Goal: Information Seeking & Learning: Learn about a topic

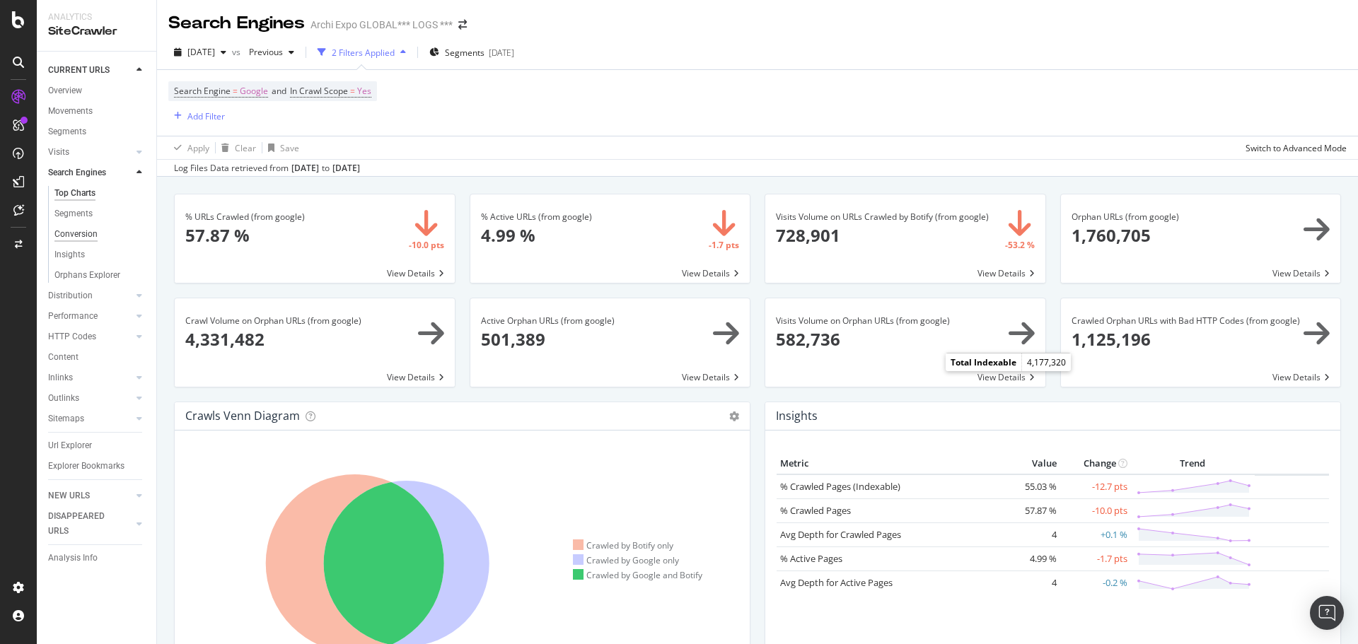
click at [69, 235] on div "Conversion" at bounding box center [75, 234] width 43 height 15
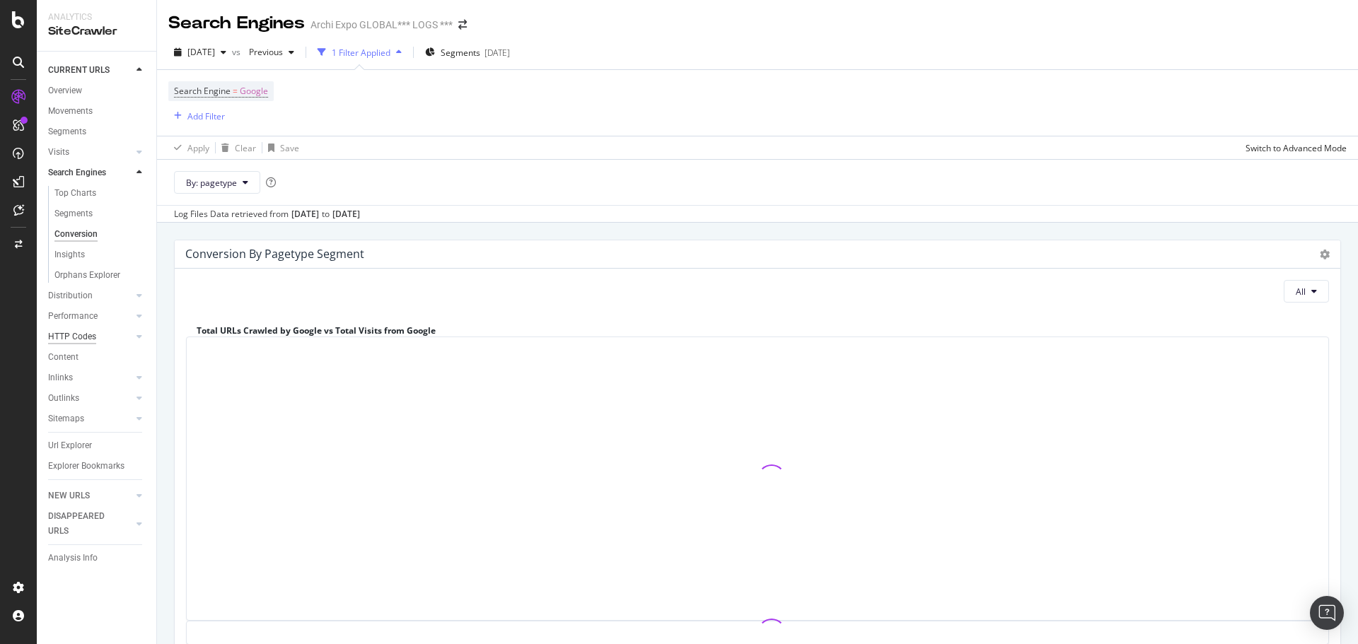
click at [71, 337] on div "HTTP Codes" at bounding box center [72, 337] width 48 height 15
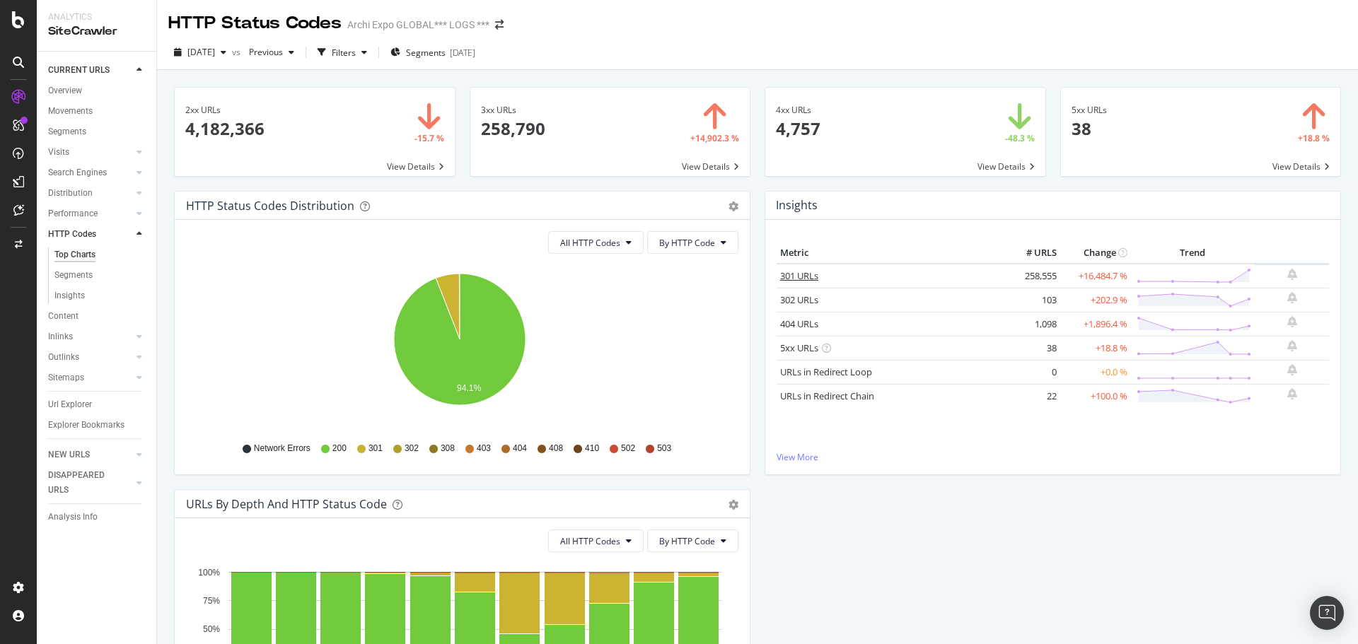
click at [796, 279] on link "301 URLs" at bounding box center [799, 276] width 38 height 13
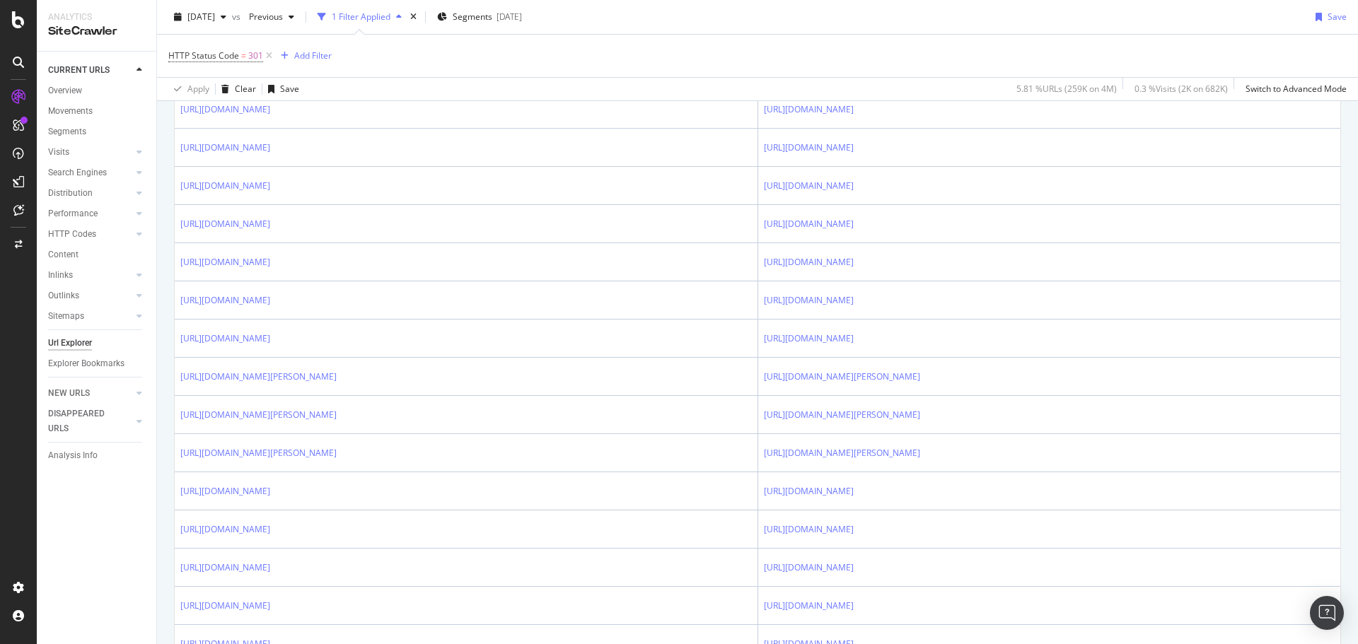
scroll to position [910, 0]
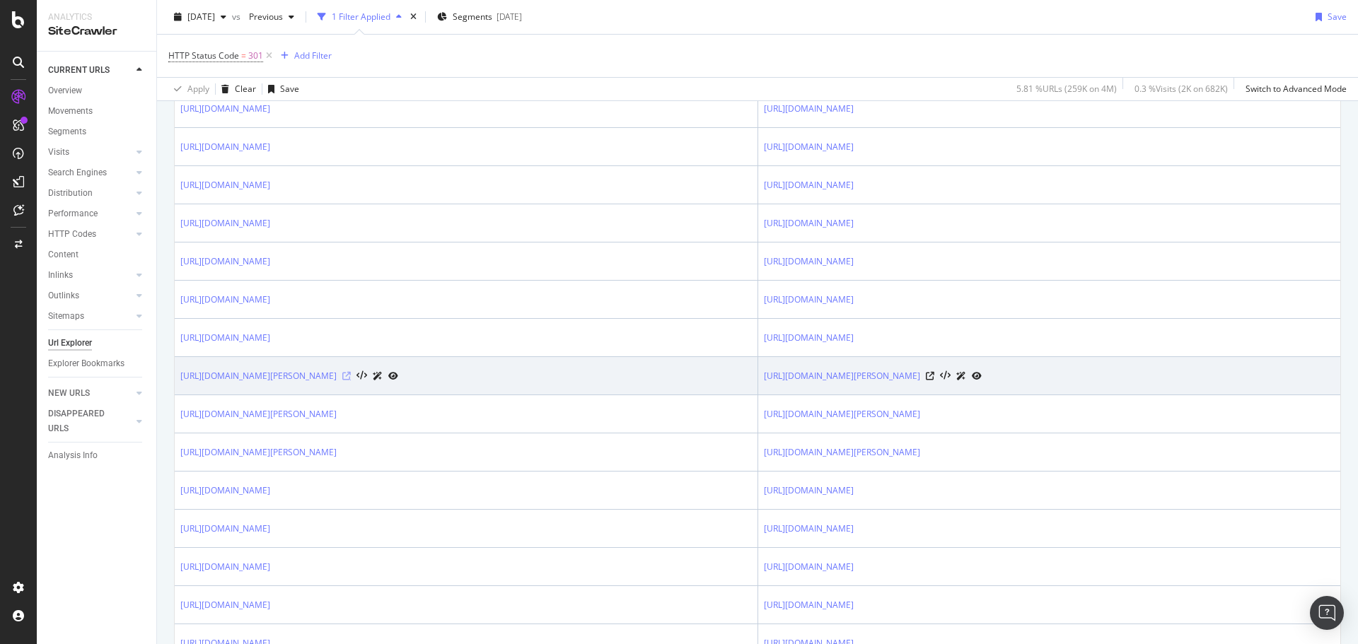
click at [351, 377] on icon at bounding box center [346, 376] width 8 height 8
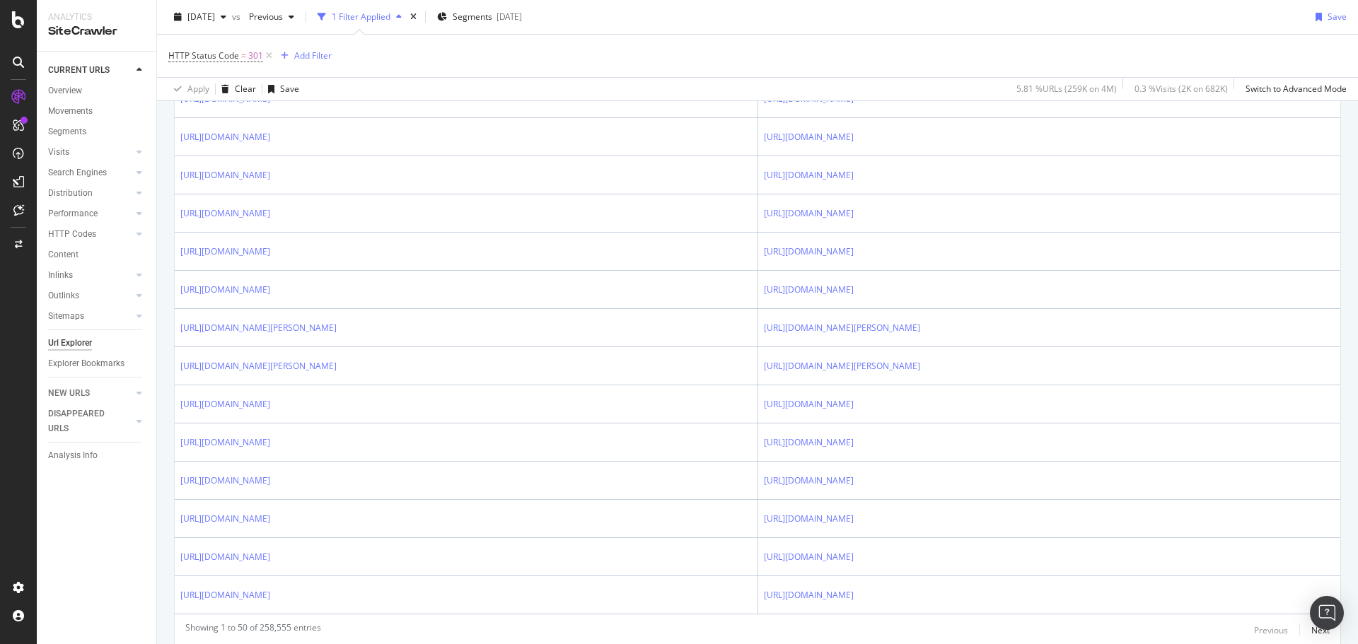
scroll to position [1875, 0]
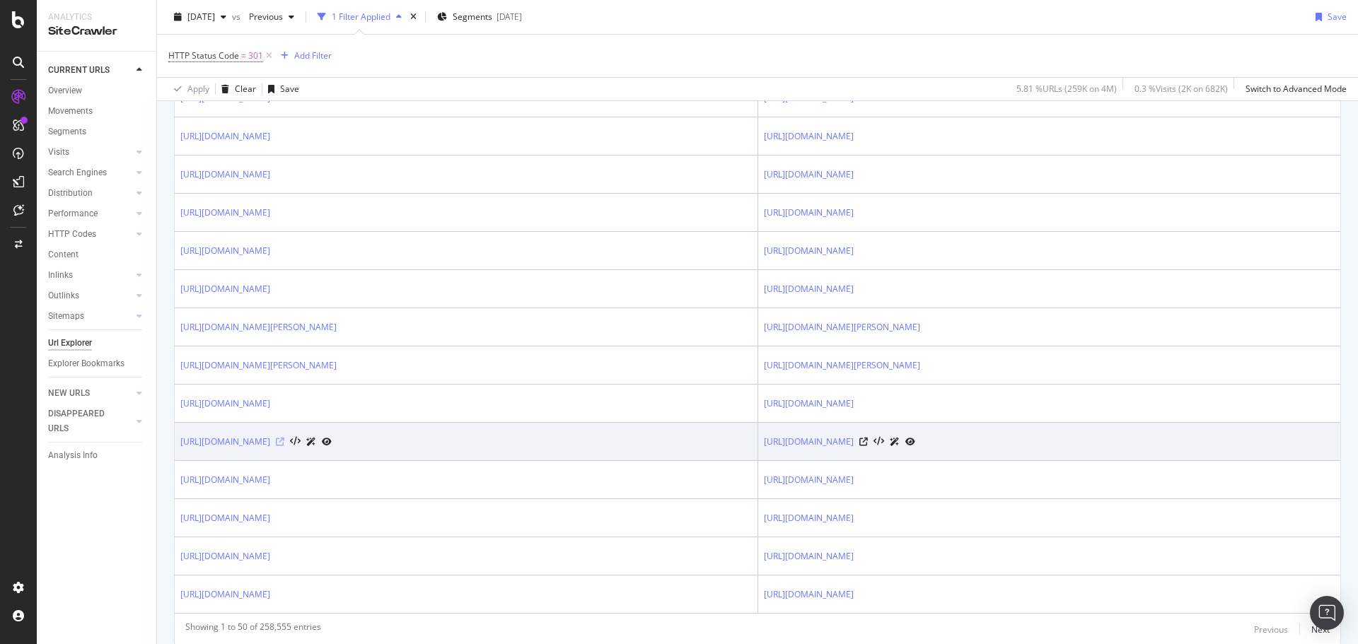
click at [284, 441] on icon at bounding box center [280, 442] width 8 height 8
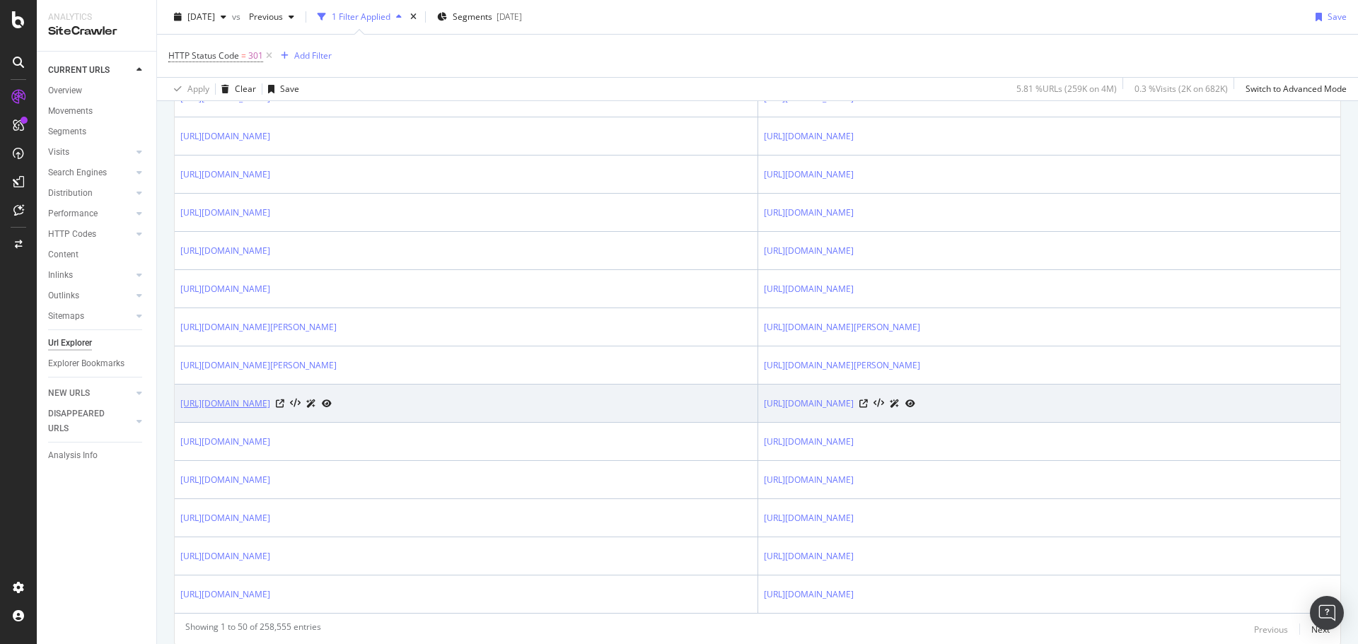
scroll to position [1926, 0]
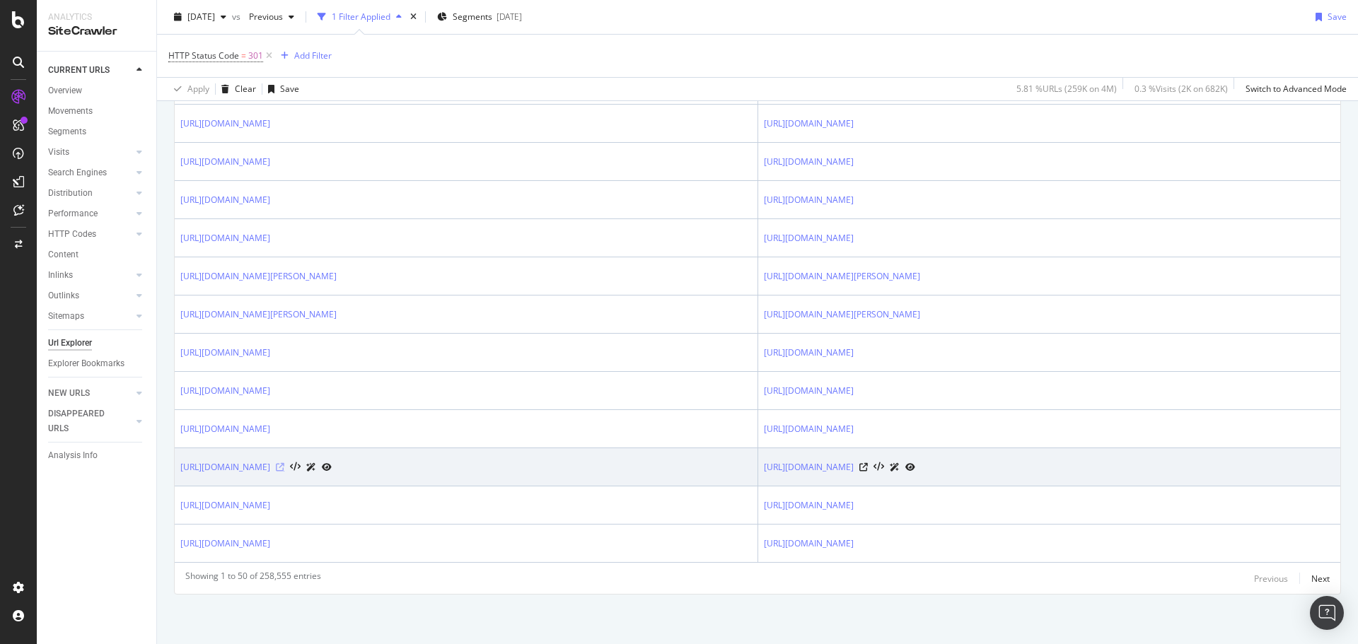
click at [284, 465] on icon at bounding box center [280, 467] width 8 height 8
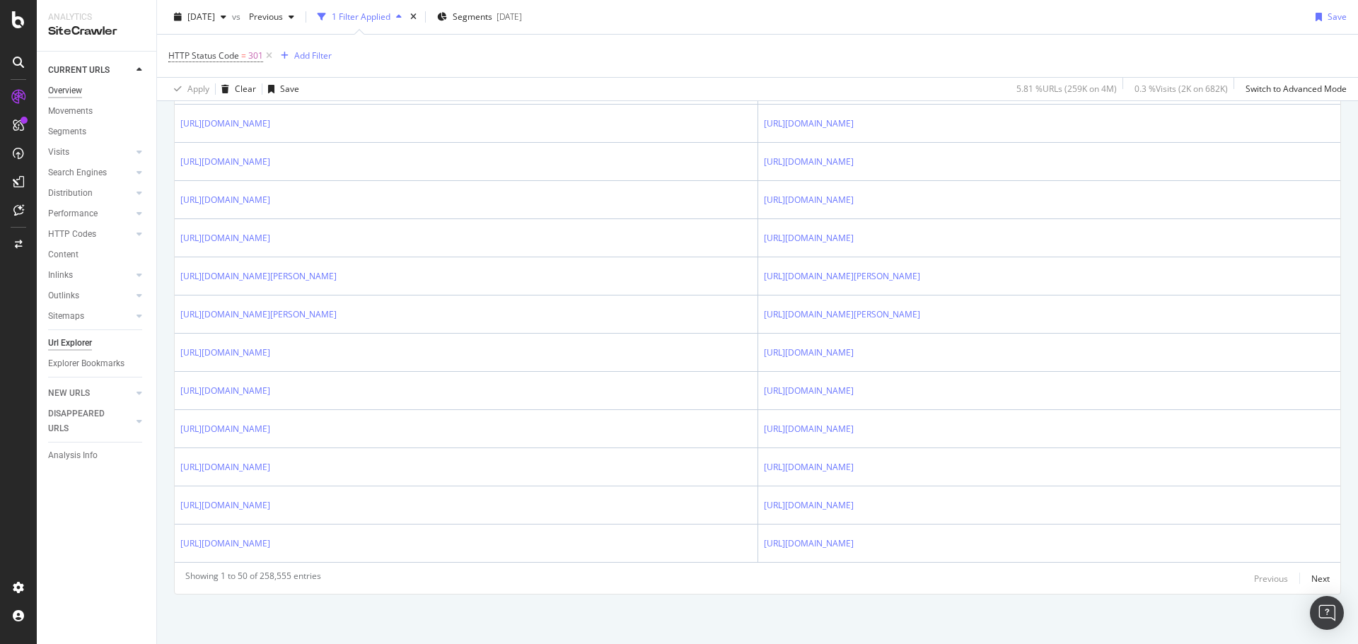
click at [70, 90] on div "Overview" at bounding box center [65, 90] width 34 height 15
